Goal: Task Accomplishment & Management: Manage account settings

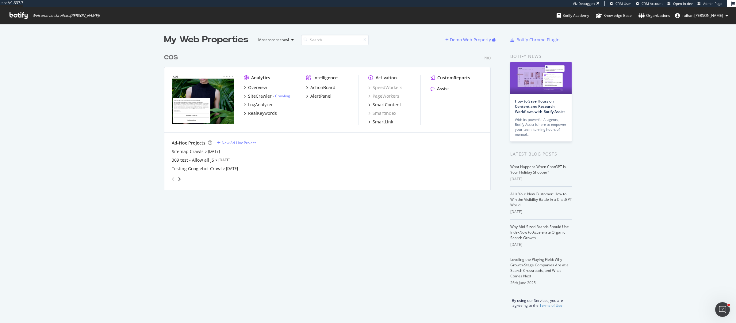
scroll to position [318, 724]
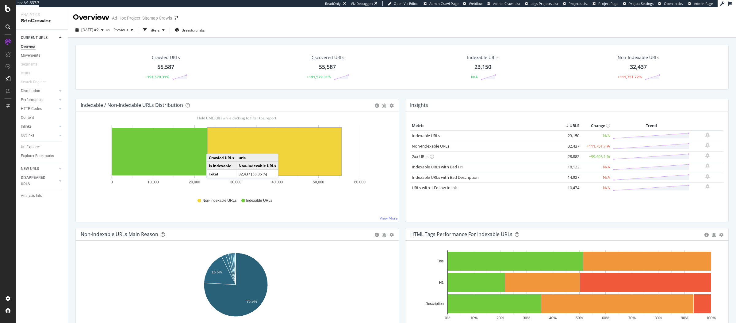
click at [174, 224] on div "Indexable / Non-Indexable URLs Distribution Bar Bar (by Percentage) Table Expor…" at bounding box center [237, 163] width 330 height 129
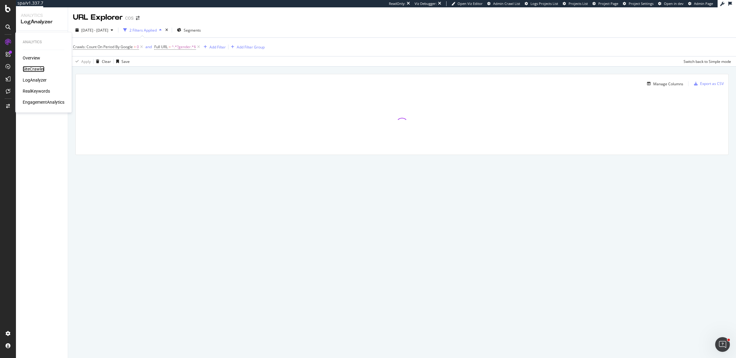
click at [34, 69] on div "SiteCrawler" at bounding box center [34, 69] width 22 height 6
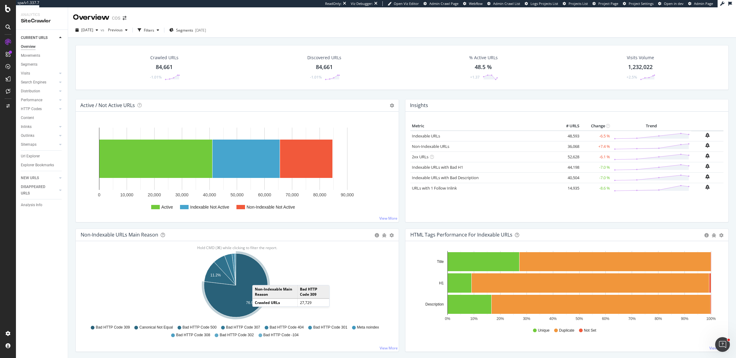
click at [258, 278] on icon "A chart." at bounding box center [236, 285] width 64 height 64
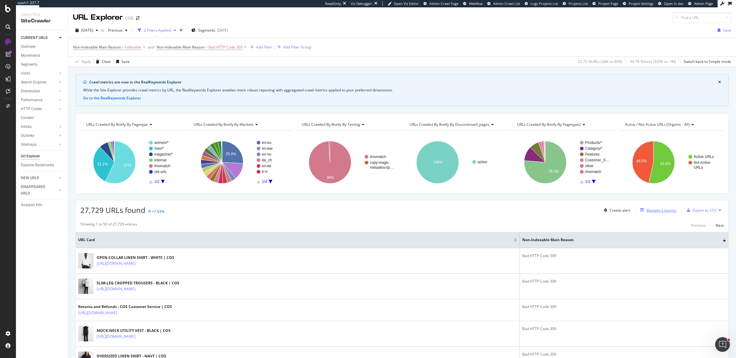
click at [650, 208] on div "Manage Columns" at bounding box center [661, 210] width 30 height 5
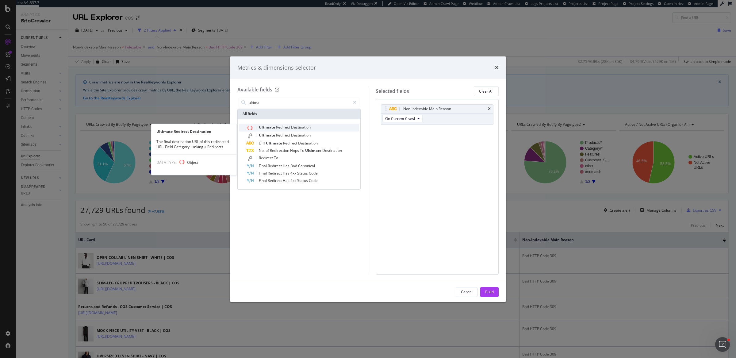
type input "ultima"
click at [272, 126] on span "Ultimate" at bounding box center [267, 126] width 17 height 5
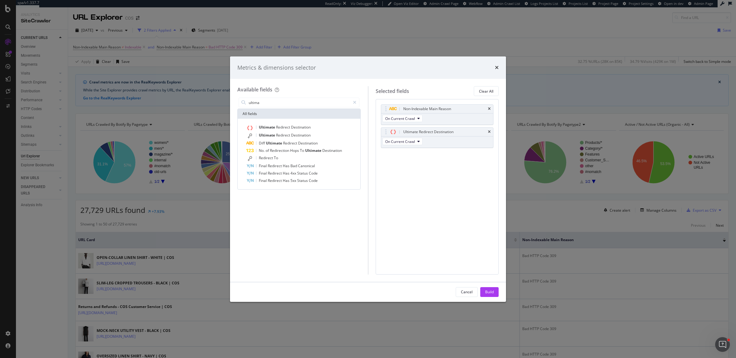
click at [492, 291] on div "Build" at bounding box center [489, 291] width 9 height 5
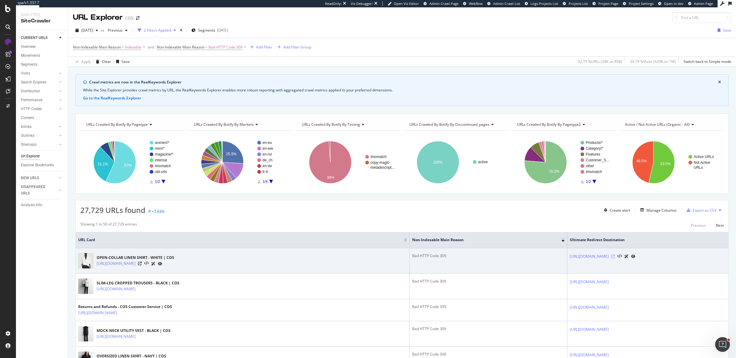
click at [615, 257] on icon at bounding box center [613, 256] width 4 height 4
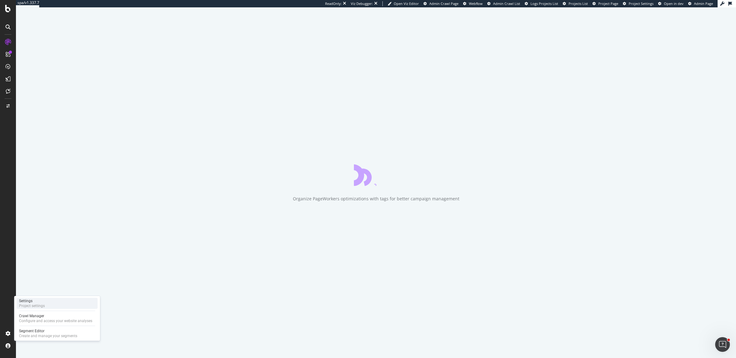
click at [33, 305] on div "Project settings" at bounding box center [32, 305] width 26 height 5
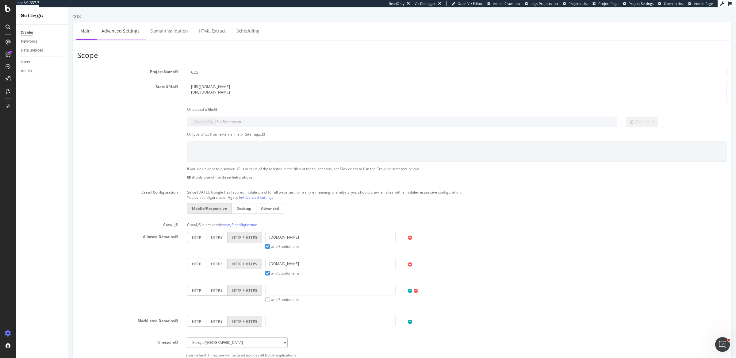
click at [131, 24] on link "Advanced Settings" at bounding box center [120, 30] width 47 height 17
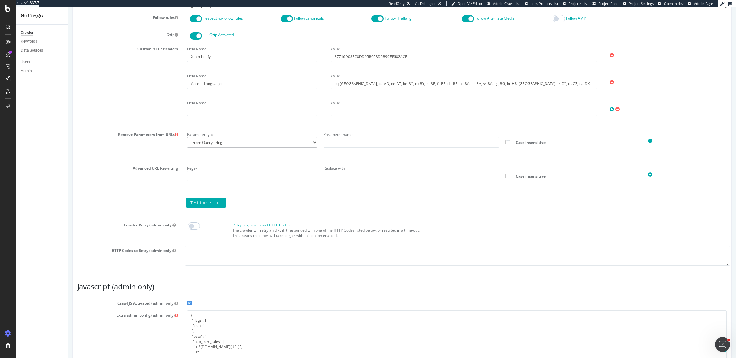
scroll to position [373, 0]
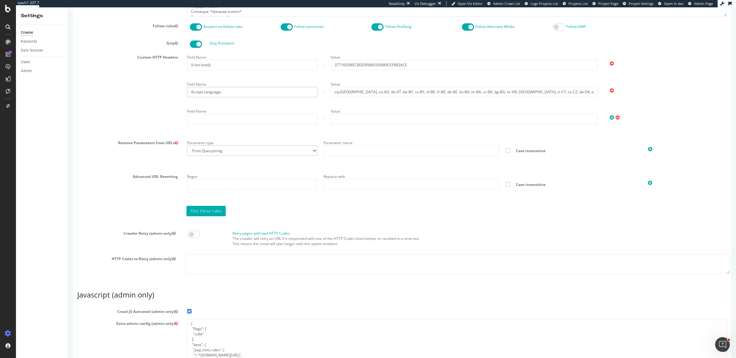
drag, startPoint x: 189, startPoint y: 90, endPoint x: 230, endPoint y: 93, distance: 41.2
click at [230, 93] on input "Accept-Language:" at bounding box center [252, 92] width 130 height 10
drag, startPoint x: 355, startPoint y: 90, endPoint x: 611, endPoint y: 92, distance: 255.7
click at [611, 92] on div "Field Name Accept-Language: : Value sq-AL, ca-AD, de-AT, be-BY, ru-BY, nl-BE, f…" at bounding box center [457, 88] width 546 height 18
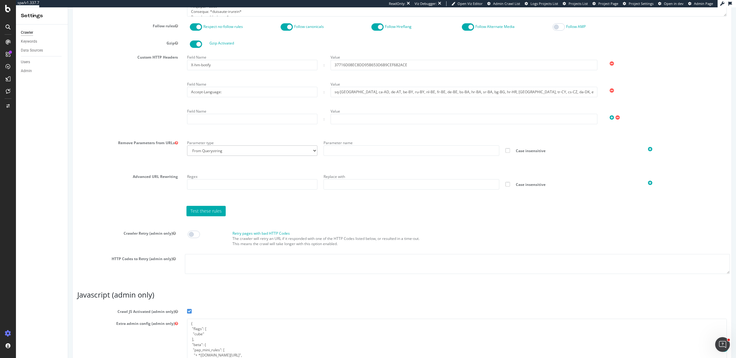
click at [649, 96] on div "Field Name X-hm-botify : Value 37716D08EC8DD95B653D6B9CEF682ACE Field Name Acce…" at bounding box center [456, 92] width 549 height 81
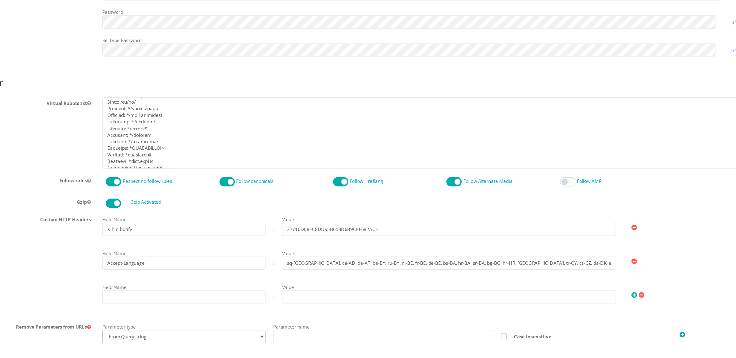
scroll to position [238, 0]
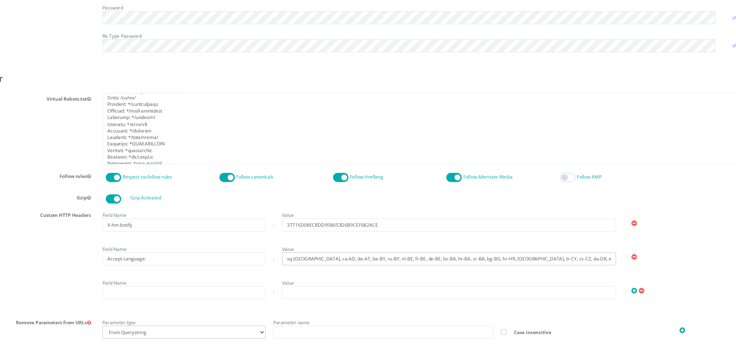
click at [243, 203] on input "sq-[GEOGRAPHIC_DATA], ca-AD, de-AT, be-BY, ru-BY, nl-BE, fr-BE, de-BE, bs-BA, h…" at bounding box center [349, 203] width 267 height 10
click at [77, 202] on input "Accept-Language:" at bounding box center [137, 203] width 130 height 10
click at [112, 203] on input "Accept-Language:" at bounding box center [137, 203] width 130 height 10
drag, startPoint x: 137, startPoint y: 202, endPoint x: 55, endPoint y: 200, distance: 82.2
click at [55, 200] on div "Custom HTTP Headers Field Name X-hm-botify : Value 37716D08EC8DD95B653D6B9CEF68…" at bounding box center [287, 204] width 659 height 81
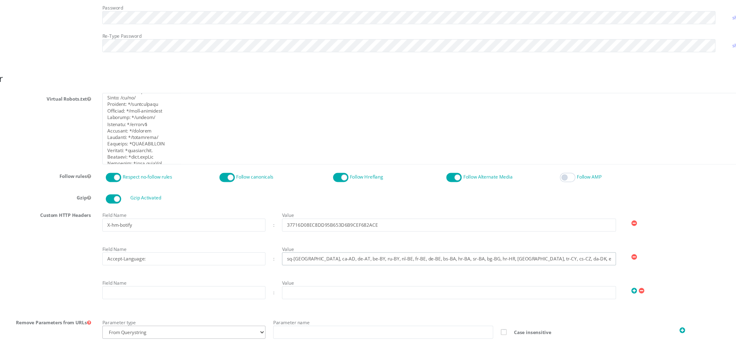
drag, startPoint x: 262, startPoint y: 202, endPoint x: 324, endPoint y: 202, distance: 61.6
click at [324, 202] on input "sq-[GEOGRAPHIC_DATA], ca-AD, de-AT, be-BY, ru-BY, nl-BE, fr-BE, de-BE, bs-BA, h…" at bounding box center [349, 203] width 267 height 10
click at [297, 202] on input "sq-[GEOGRAPHIC_DATA], ca-AD, de-AT, be-BY, ru-BY, nl-BE, fr-BE, de-BE, bs-BA, h…" at bounding box center [349, 203] width 267 height 10
